Goal: Find specific page/section: Find specific page/section

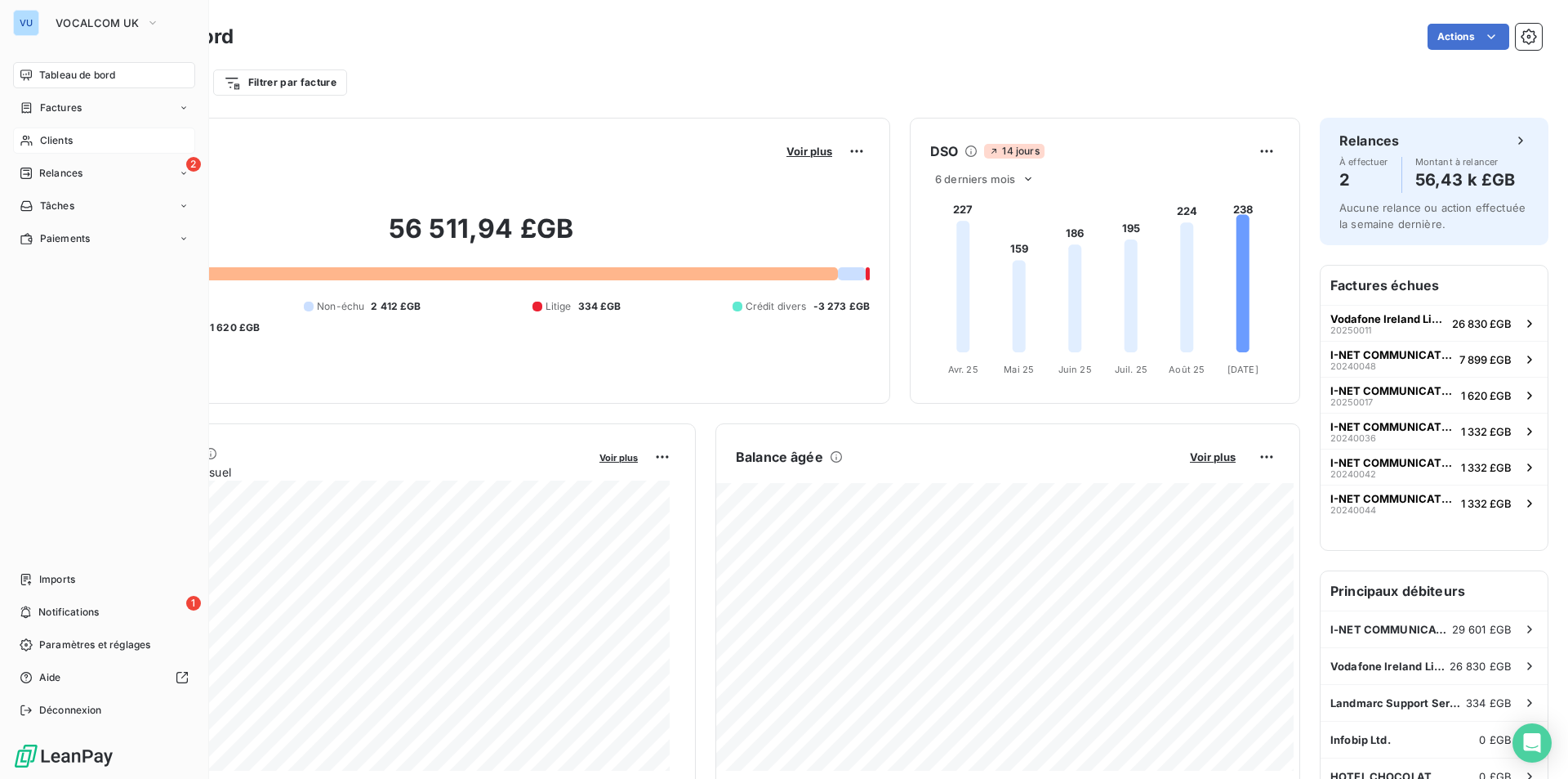
click at [58, 137] on span "Clients" at bounding box center [57, 140] width 32 height 14
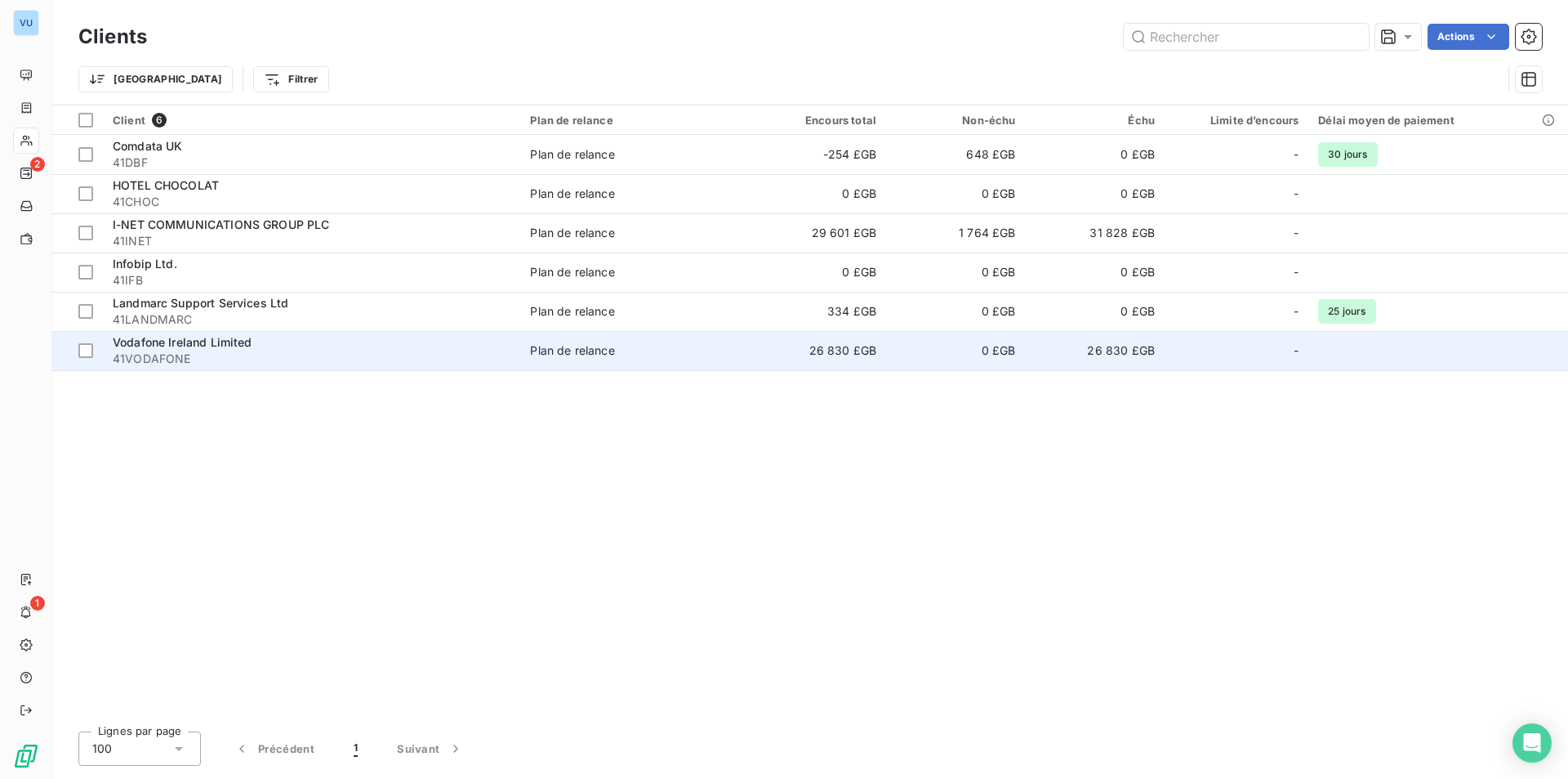
click at [198, 346] on span "Vodafone Ireland Limited" at bounding box center [183, 341] width 140 height 13
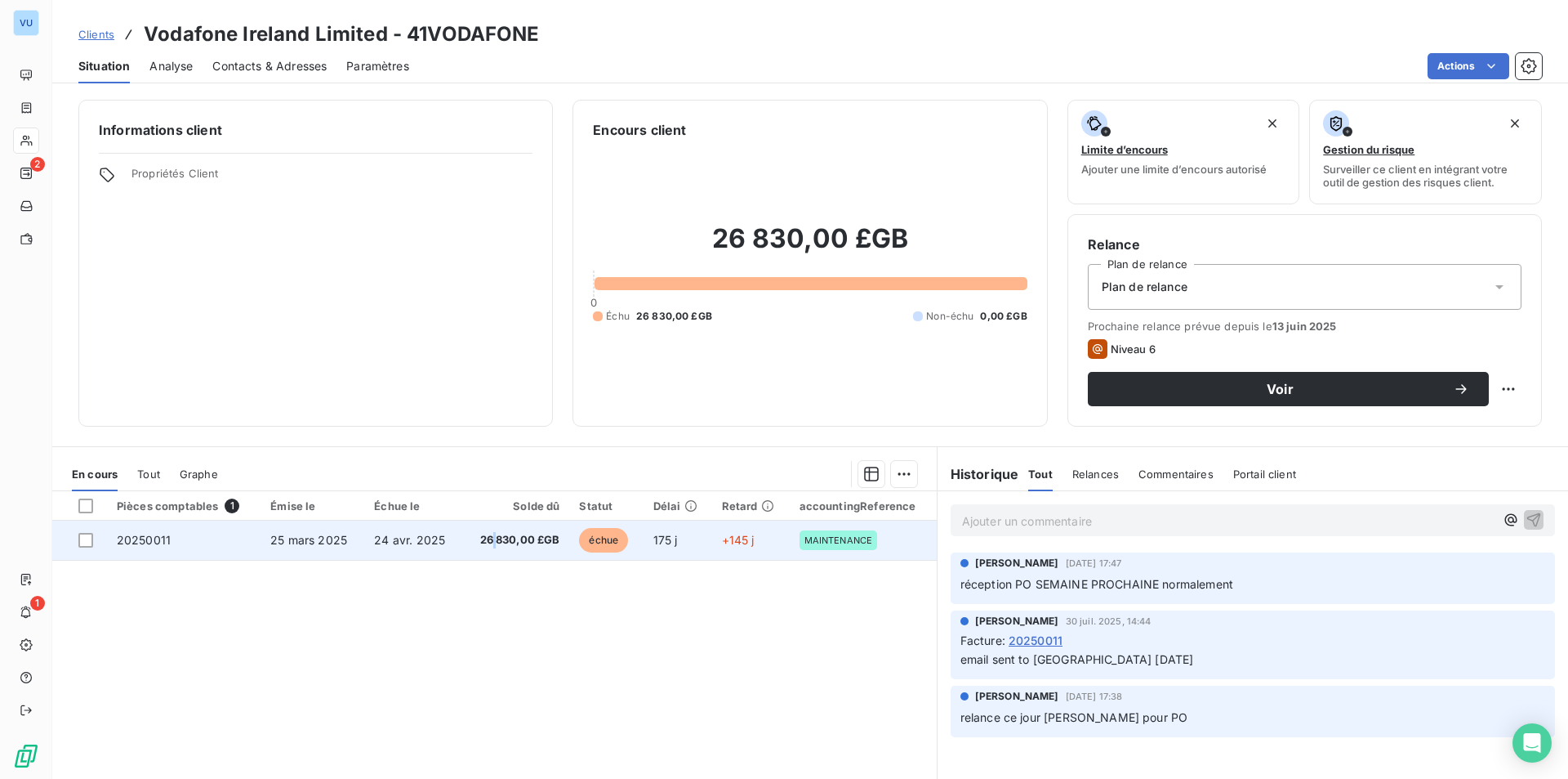
click at [492, 541] on span "26 830,00 £GB" at bounding box center [516, 540] width 88 height 16
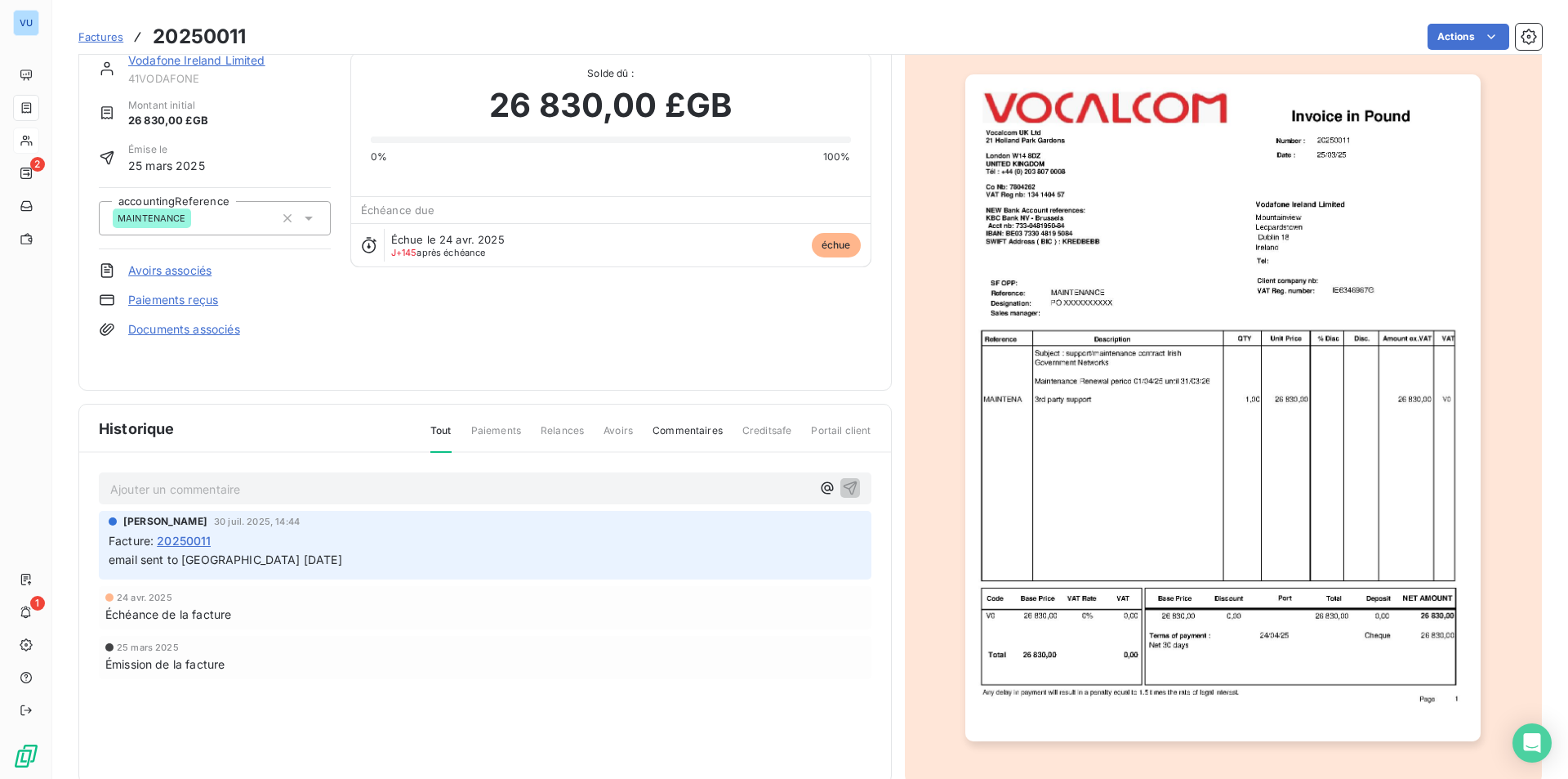
scroll to position [64, 0]
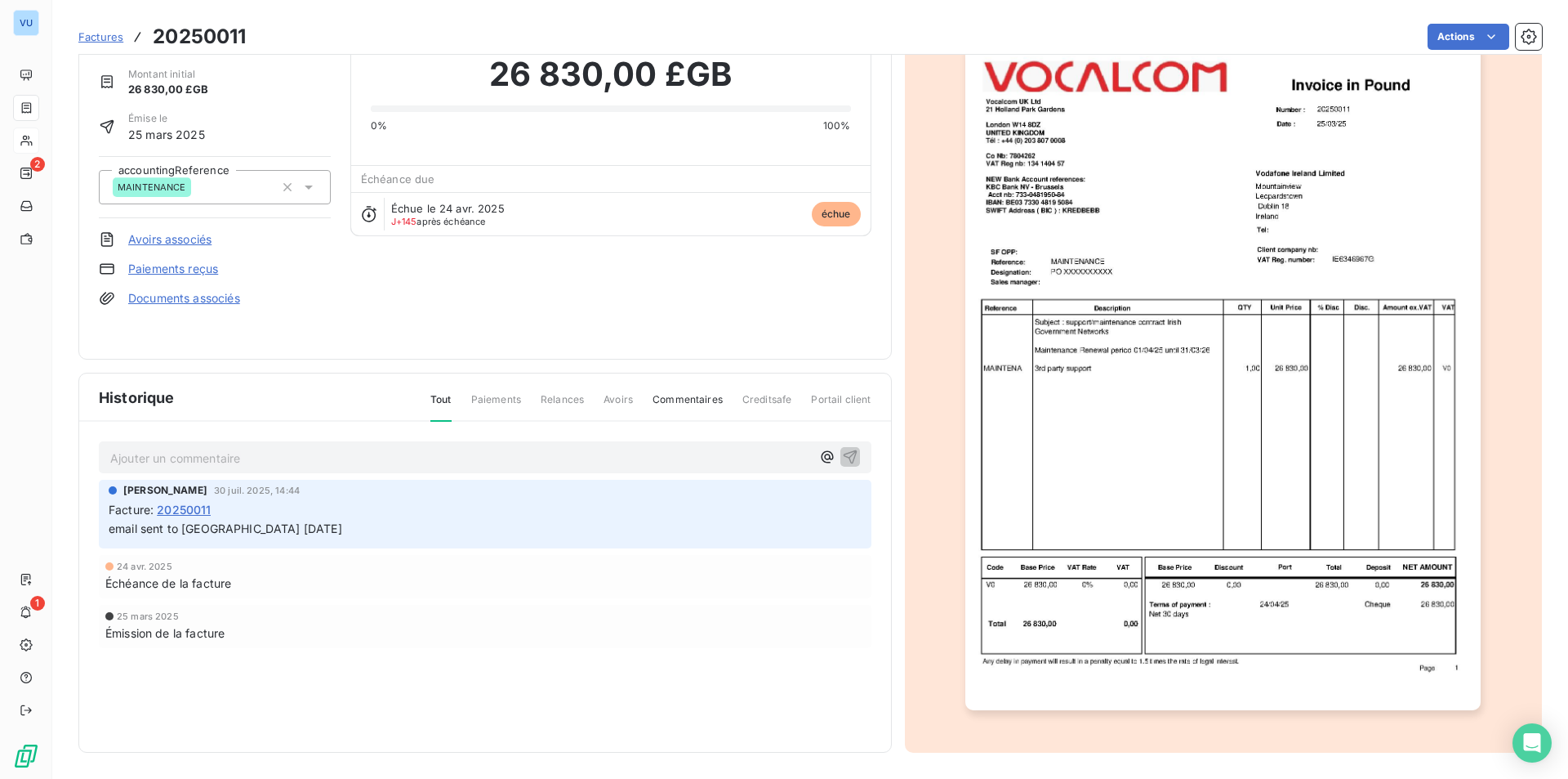
click at [1436, 226] on img "button" at bounding box center [1223, 376] width 515 height 668
